Goal: Download file/media

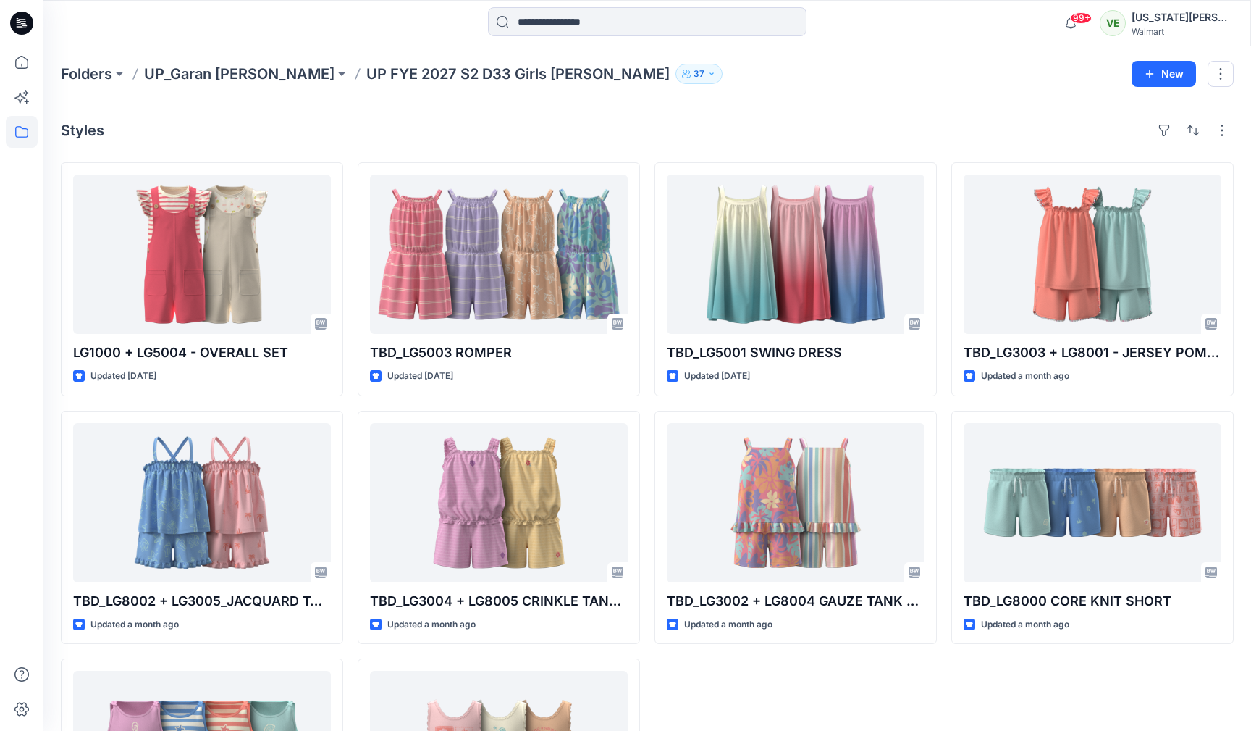
scroll to position [174, 0]
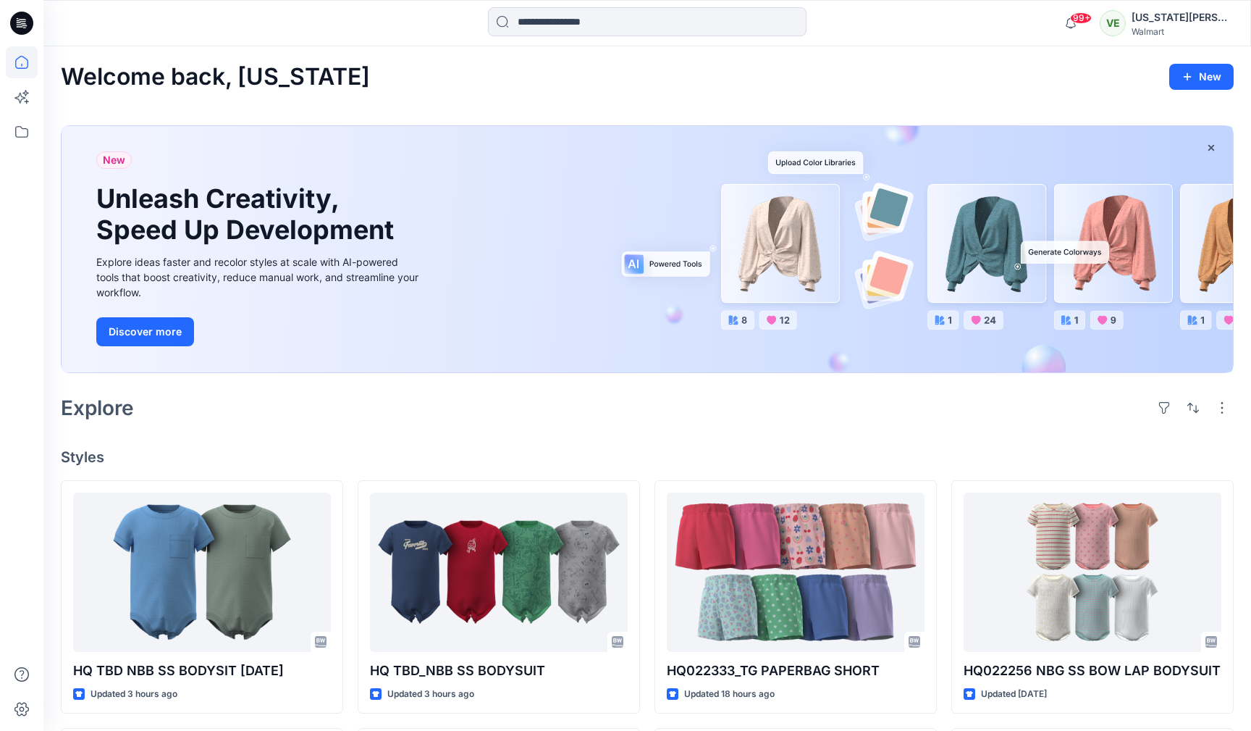
scroll to position [572, 0]
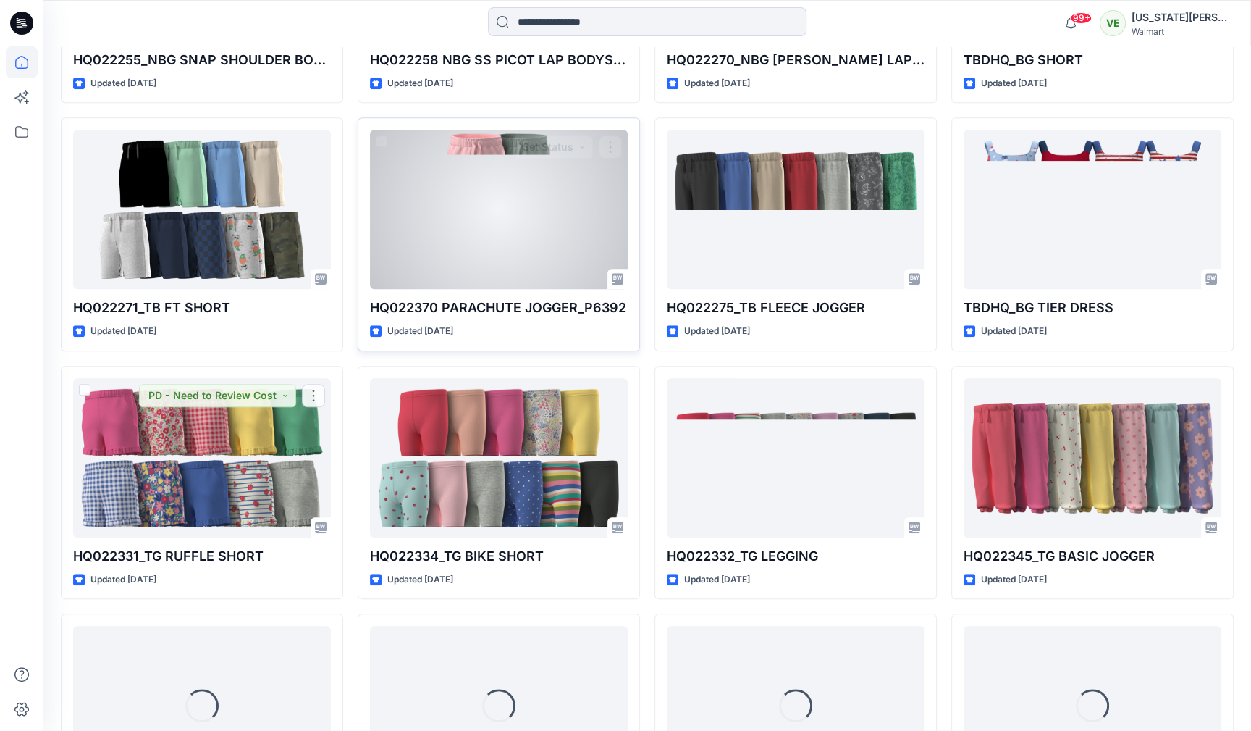
scroll to position [1368, 0]
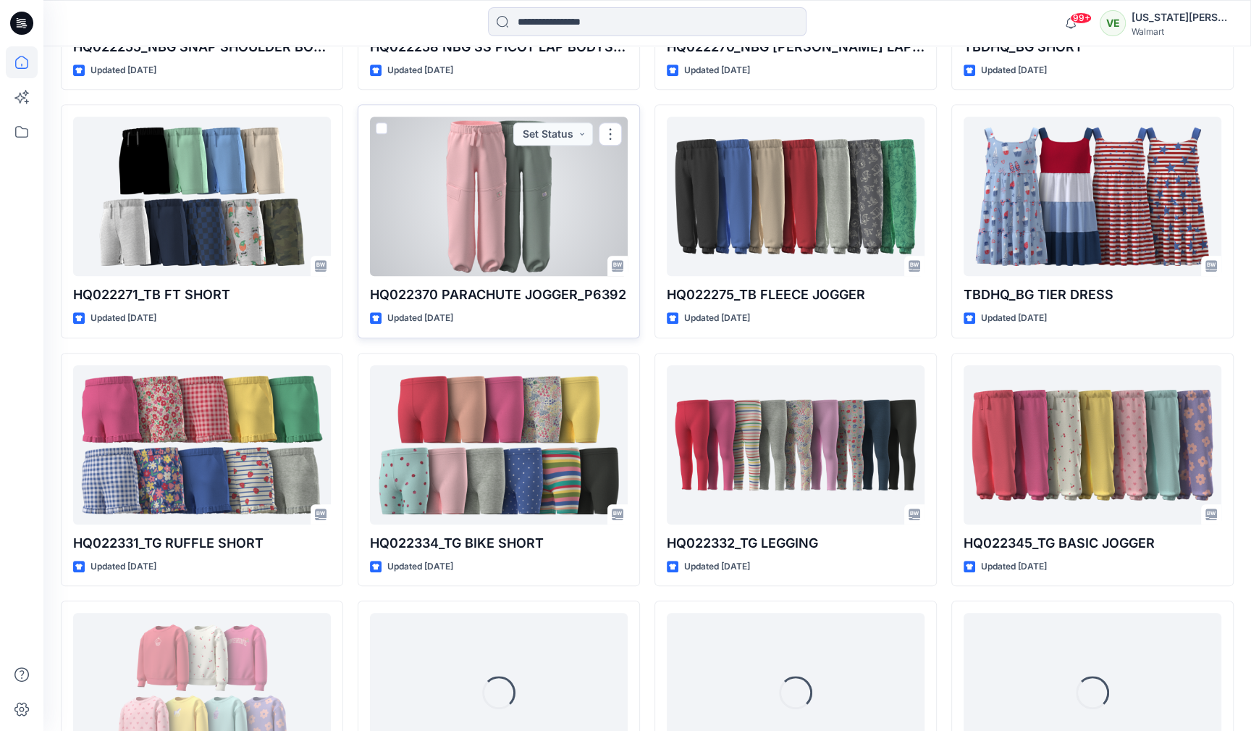
click at [439, 197] on div at bounding box center [499, 196] width 258 height 159
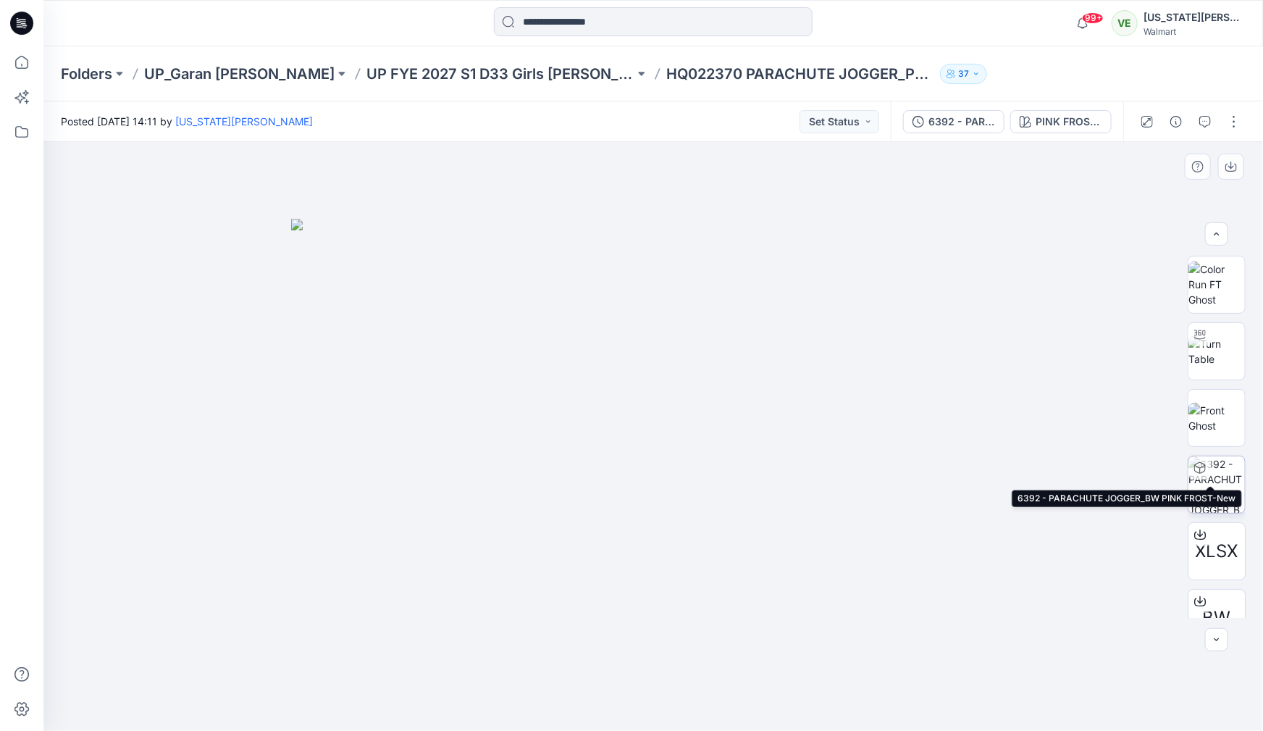
scroll to position [55, 0]
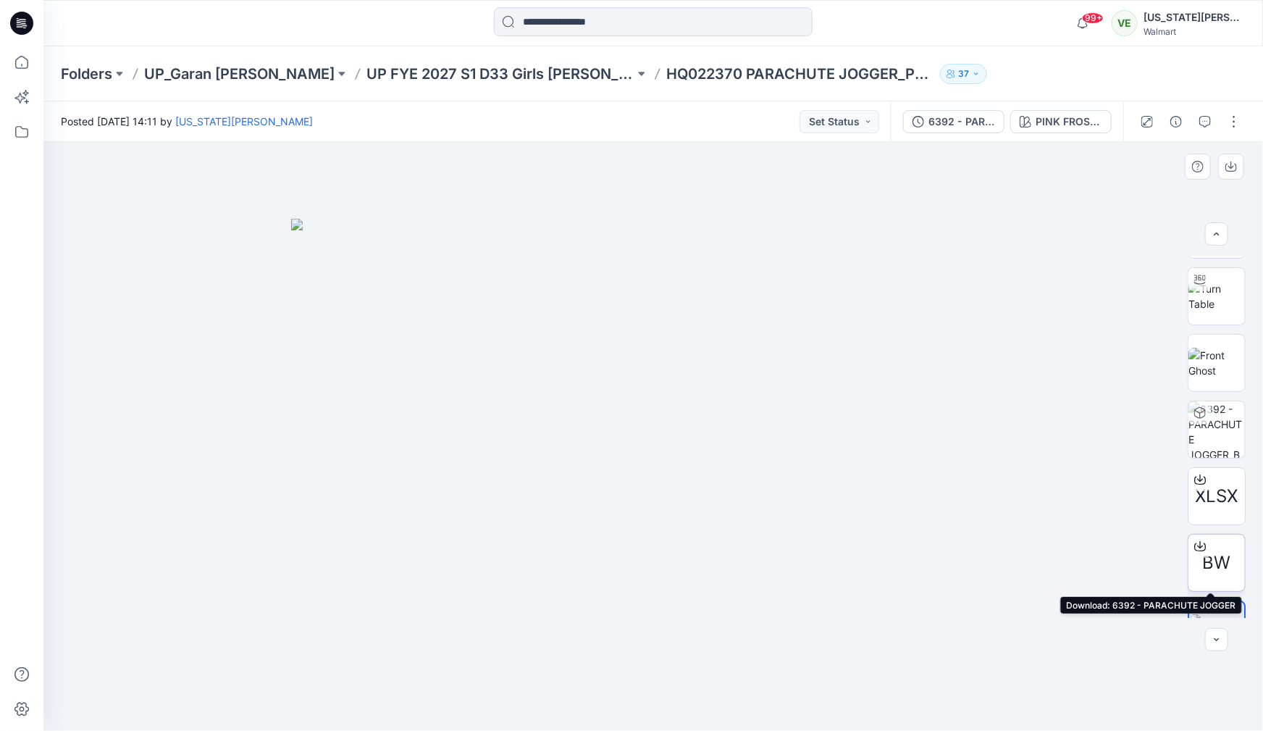
click at [1196, 536] on div at bounding box center [1199, 545] width 23 height 23
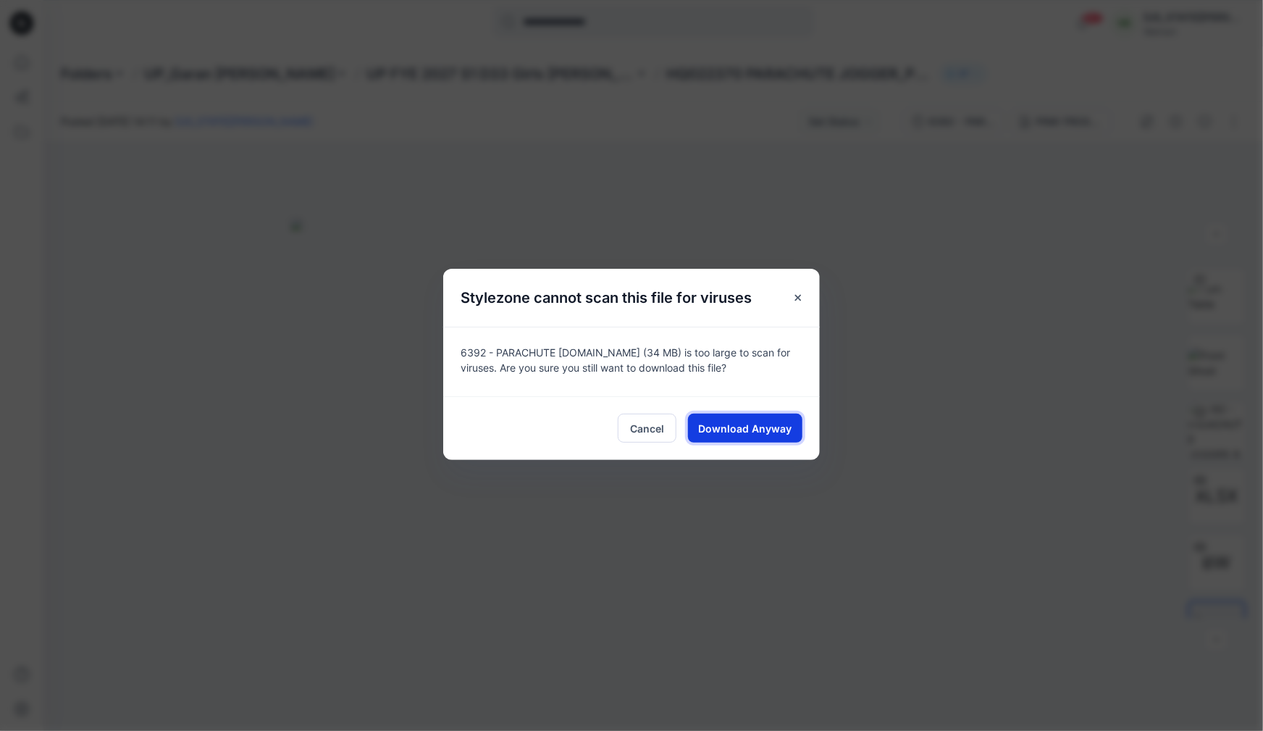
click at [783, 434] on span "Download Anyway" at bounding box center [745, 428] width 93 height 15
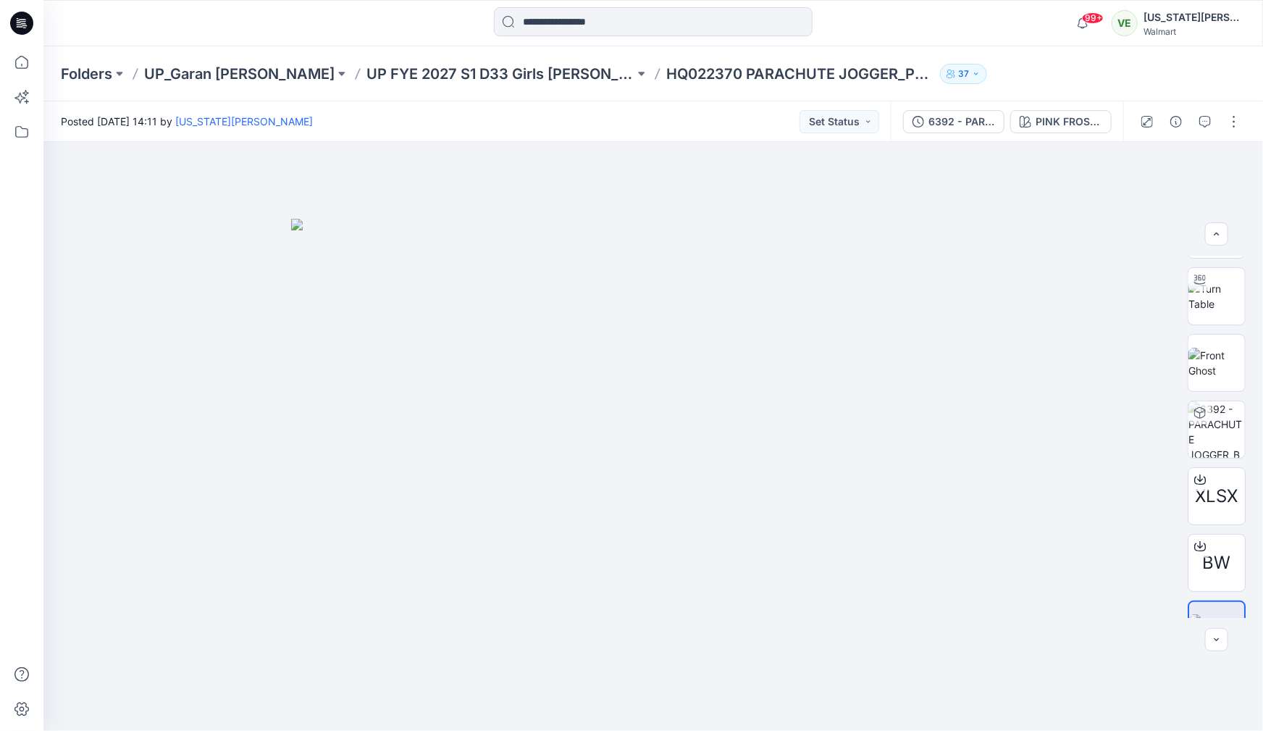
click at [23, 404] on div at bounding box center [22, 388] width 32 height 684
